Goal: Task Accomplishment & Management: Manage account settings

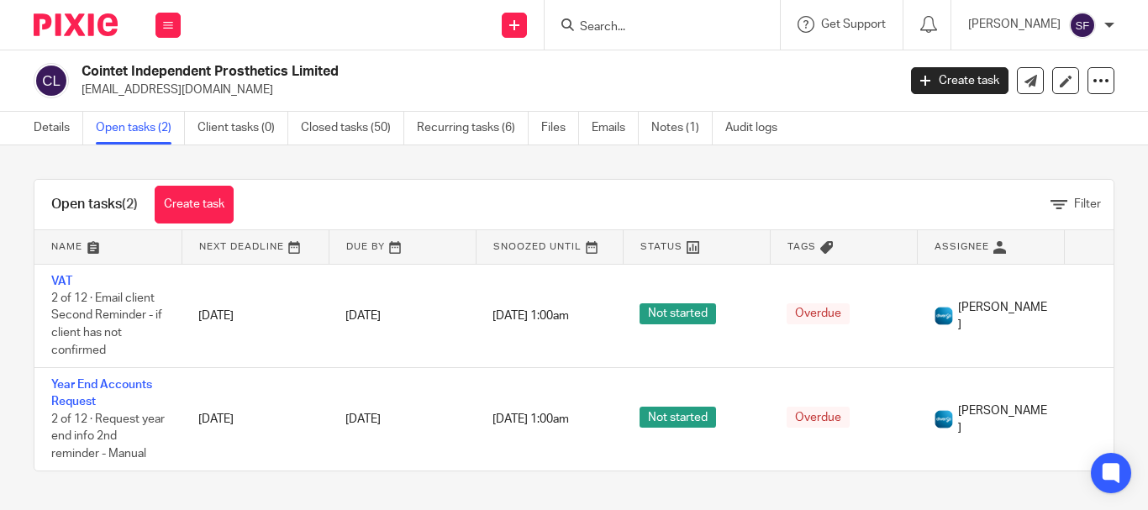
click at [151, 36] on div "Work Email Clients Team Reports Settings" at bounding box center [168, 25] width 59 height 50
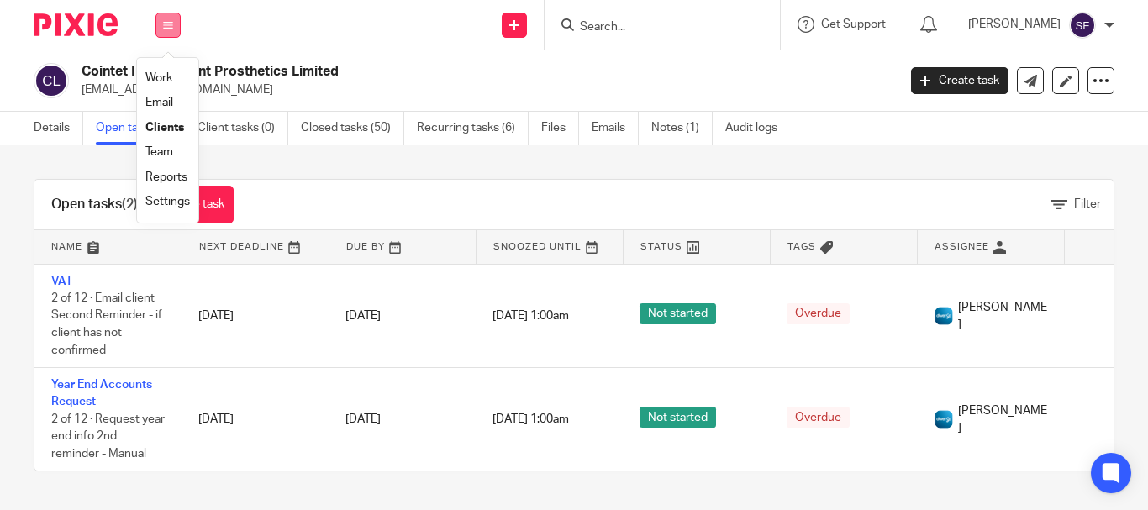
click at [162, 32] on button at bounding box center [168, 25] width 25 height 25
click at [162, 31] on button at bounding box center [168, 25] width 25 height 25
click at [158, 153] on link "Team" at bounding box center [159, 152] width 28 height 12
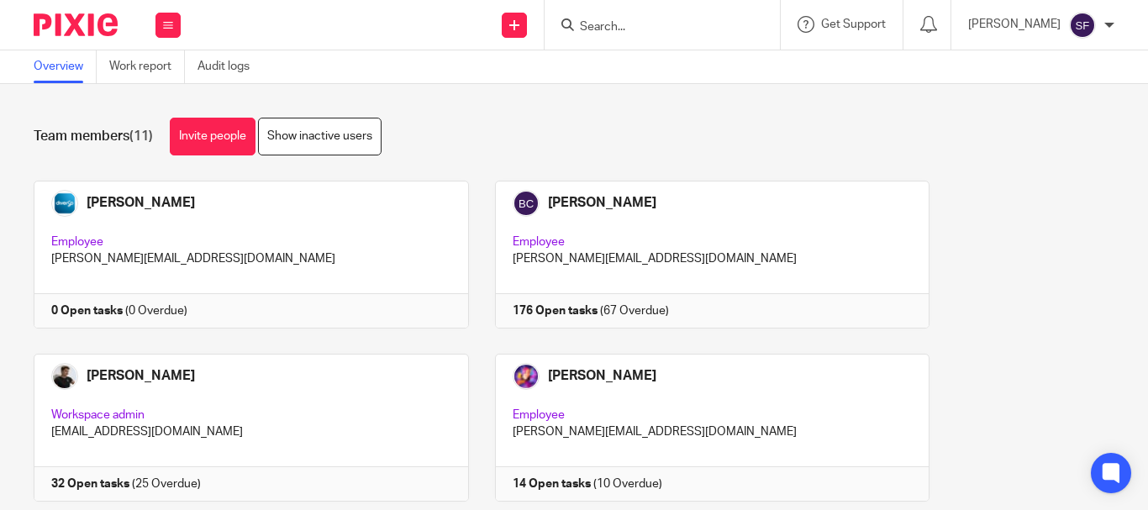
click at [1103, 16] on div "[PERSON_NAME]" at bounding box center [1042, 25] width 146 height 27
click at [1049, 116] on span "Logout" at bounding box center [1037, 117] width 38 height 12
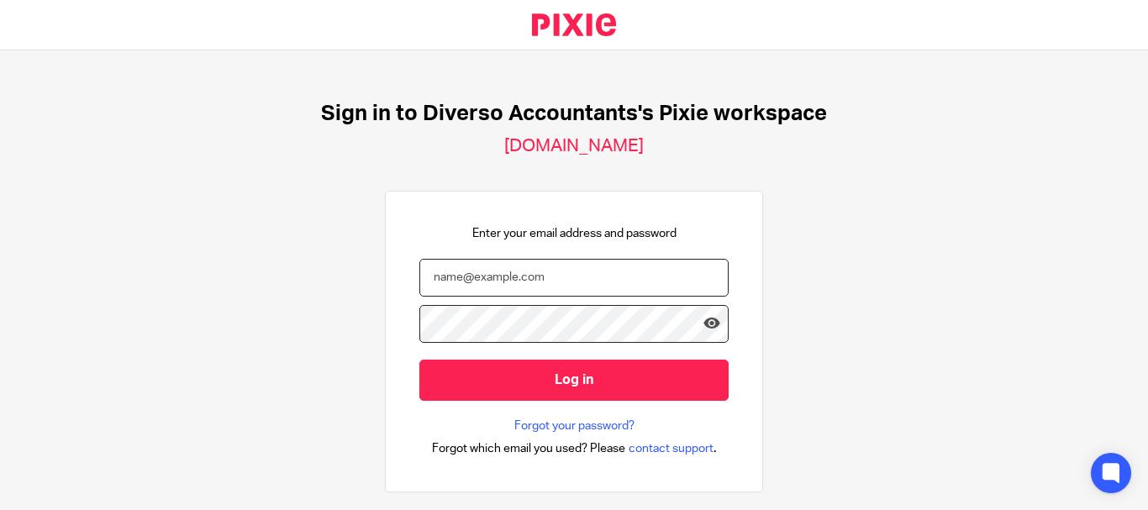
click at [594, 270] on input "email" at bounding box center [574, 278] width 309 height 38
click at [472, 281] on input "[PERSON_NAME]" at bounding box center [574, 278] width 309 height 38
click at [526, 271] on input "[PERSON_NAME][EMAIL_ADDRESS][DOMAIN_NAME]" at bounding box center [574, 278] width 309 height 38
type input "[PERSON_NAME][EMAIL_ADDRESS][DOMAIN_NAME]"
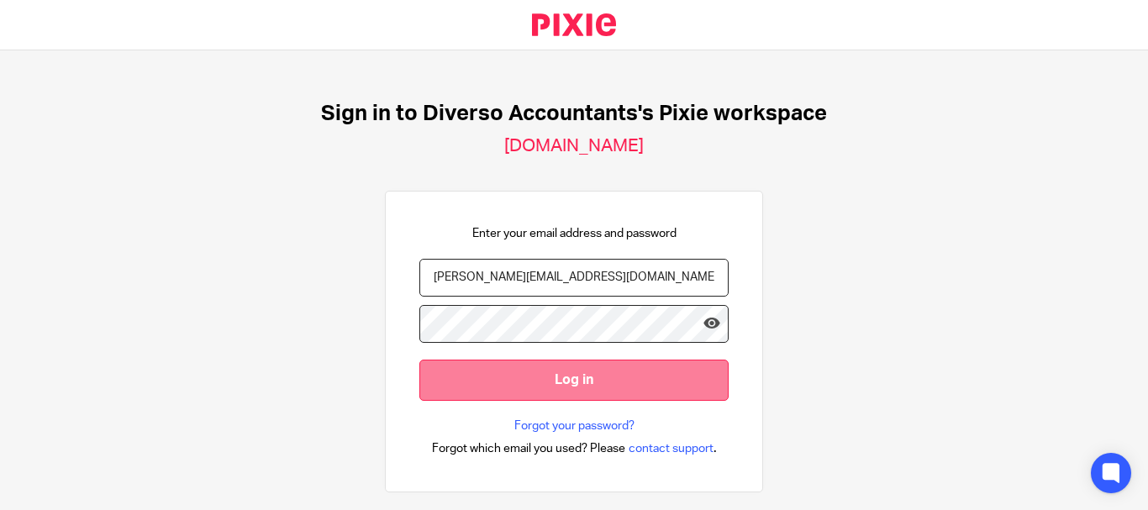
click at [622, 374] on input "Log in" at bounding box center [574, 380] width 309 height 41
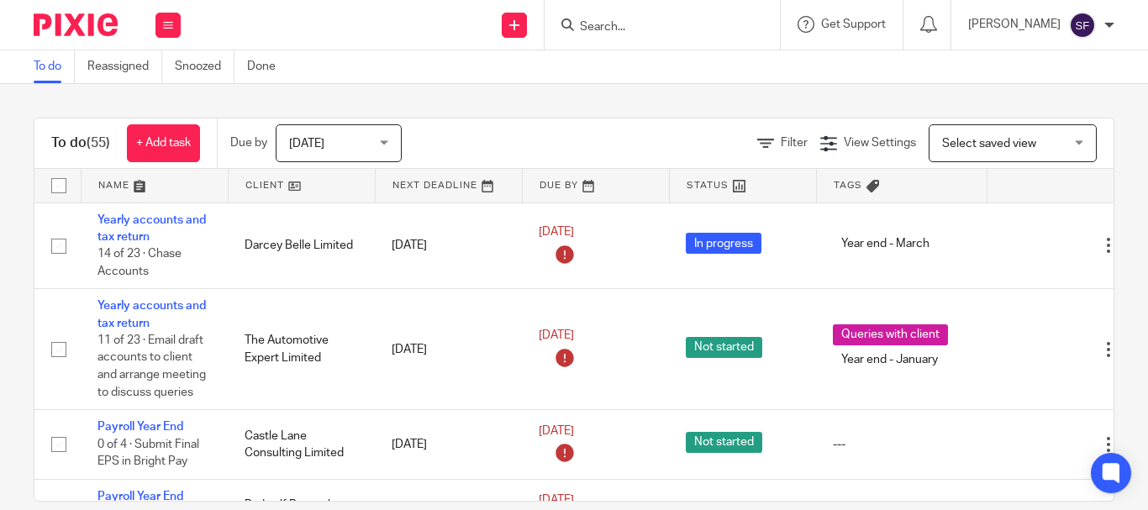
click at [1112, 20] on div "Sarah Fox My profile Email integration Logout" at bounding box center [1042, 25] width 180 height 50
click at [1110, 26] on div at bounding box center [1110, 25] width 10 height 10
click at [1060, 62] on span "My profile" at bounding box center [1044, 67] width 52 height 12
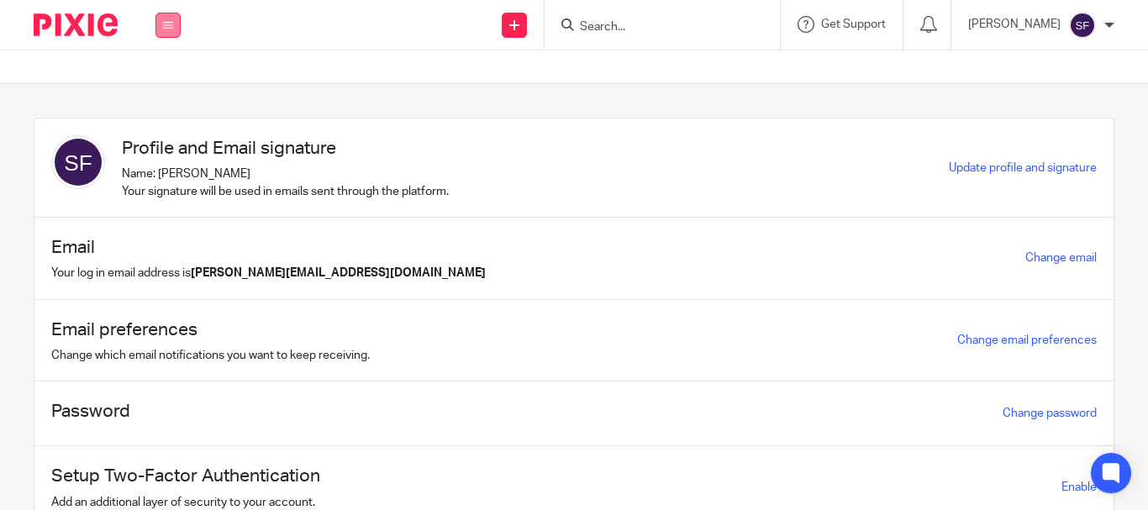
click at [170, 34] on button at bounding box center [168, 25] width 25 height 25
click at [167, 82] on link "Work" at bounding box center [158, 78] width 27 height 12
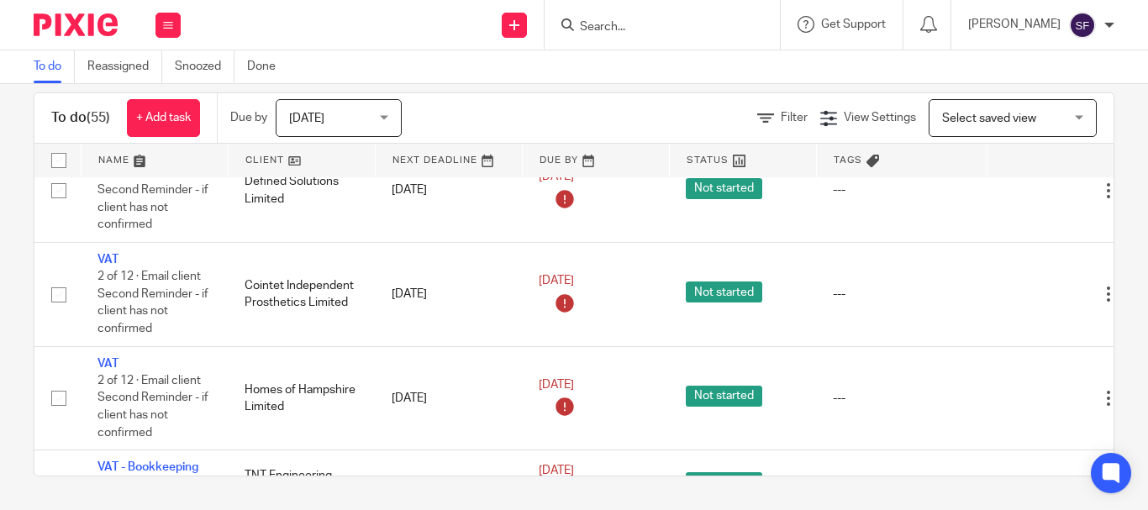
scroll to position [2727, 0]
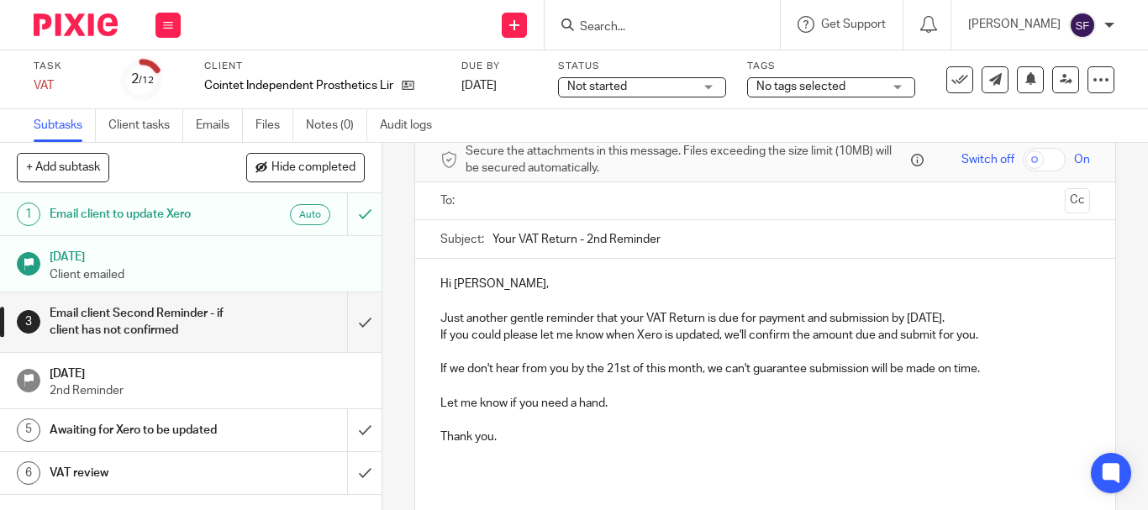
scroll to position [84, 0]
